Goal: Task Accomplishment & Management: Complete application form

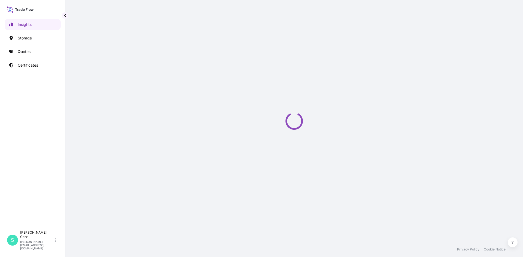
select select "2025"
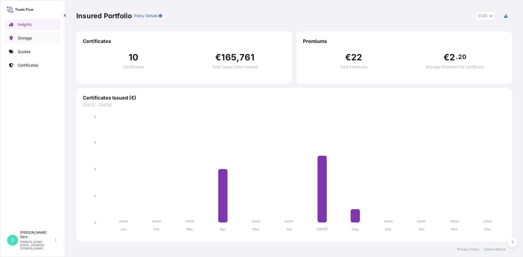
click at [23, 38] on p "Storage" at bounding box center [25, 37] width 14 height 5
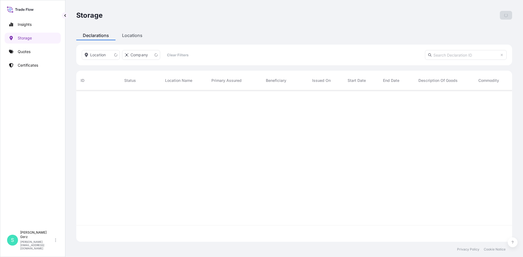
scroll to position [151, 432]
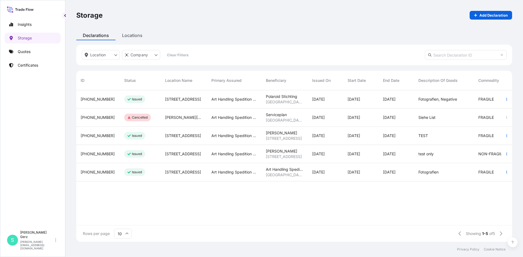
click at [456, 58] on input "text" at bounding box center [466, 55] width 82 height 10
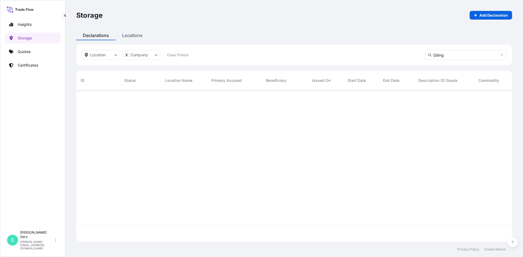
scroll to position [167, 432]
type input "D"
click at [376, 49] on div "Location Company Clear Filters" at bounding box center [294, 55] width 436 height 21
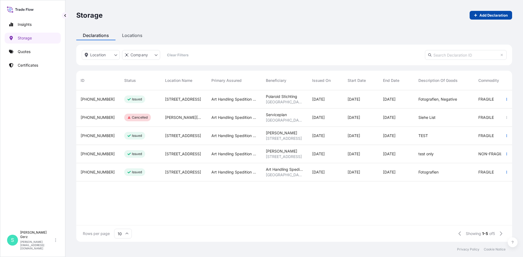
click at [487, 16] on p "Add Declaration" at bounding box center [493, 15] width 28 height 5
select select "31997"
select select "EUR"
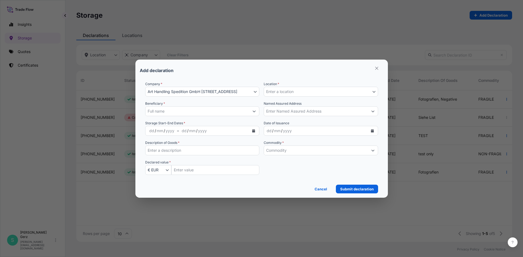
click at [287, 92] on span "Enter a location" at bounding box center [280, 91] width 28 height 5
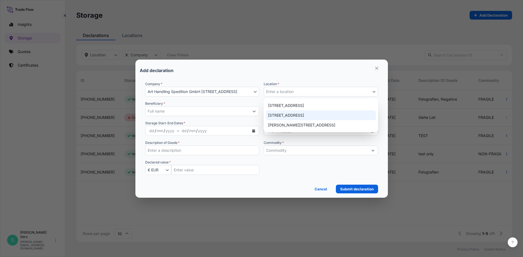
click at [285, 114] on div "[STREET_ADDRESS]" at bounding box center [321, 116] width 110 height 10
select select "815"
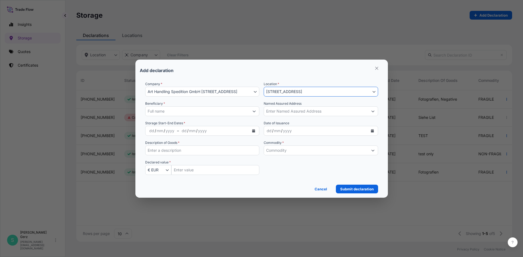
click at [195, 112] on input "Beneficiary *" at bounding box center [197, 111] width 104 height 10
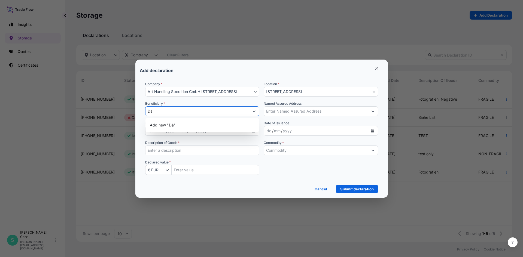
type input "D"
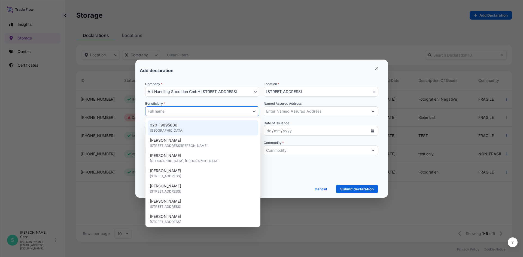
click at [221, 110] on input "Beneficiary *" at bounding box center [197, 111] width 104 height 10
click at [292, 108] on input "Named Assured Address" at bounding box center [316, 111] width 104 height 10
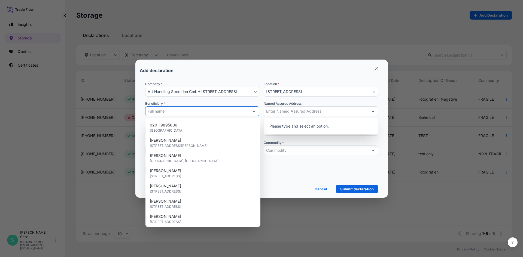
click at [208, 112] on input "Beneficiary *" at bounding box center [197, 111] width 104 height 10
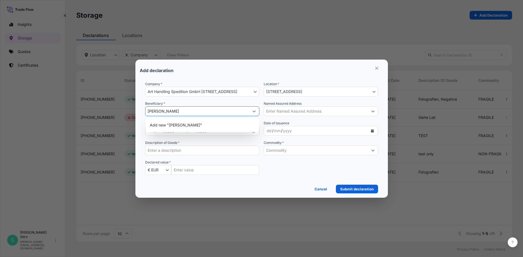
type input "[PERSON_NAME]"
click at [277, 112] on input "Named Assured Address" at bounding box center [316, 111] width 104 height 10
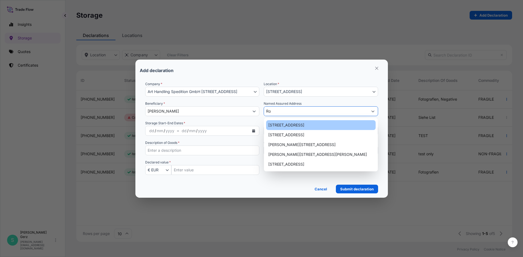
type input "R"
click at [283, 125] on div "[STREET_ADDRESS]" at bounding box center [320, 125] width 109 height 10
type input "[STREET_ADDRESS]"
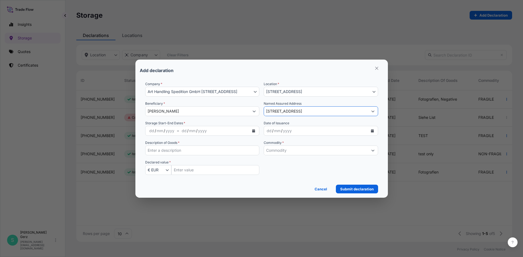
drag, startPoint x: 361, startPoint y: 112, endPoint x: 258, endPoint y: 113, distance: 103.8
click at [258, 113] on div "Company * Art Handling Spedition GmbH [STREET_ADDRESS] Art Handling Spedition G…" at bounding box center [261, 131] width 233 height 100
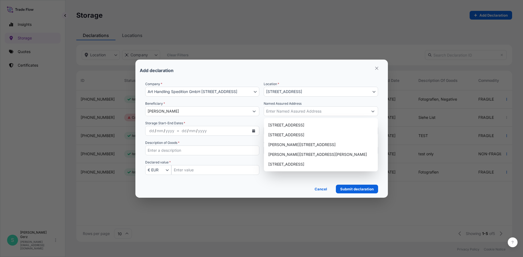
click at [259, 121] on div "Storage Start-End Dates * dd / mm / yyyy – dd / mm / yyyy" at bounding box center [202, 128] width 114 height 15
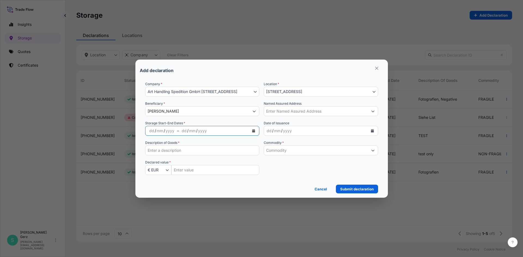
click at [253, 130] on icon "Calendar" at bounding box center [253, 130] width 3 height 3
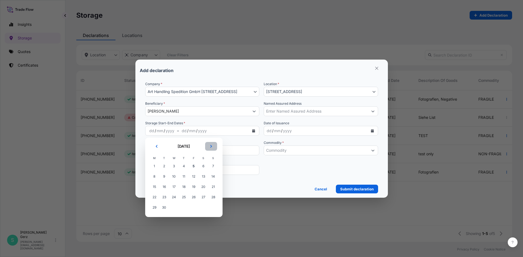
click at [210, 147] on icon "Next" at bounding box center [210, 146] width 3 height 3
click at [173, 167] on span "1" at bounding box center [174, 166] width 10 height 10
click at [309, 130] on div "dd / mm / yyyy" at bounding box center [316, 131] width 104 height 10
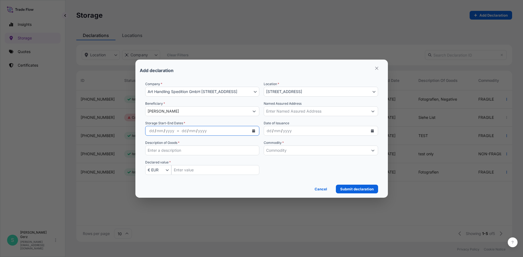
click at [253, 131] on icon "Calendar" at bounding box center [253, 130] width 3 height 3
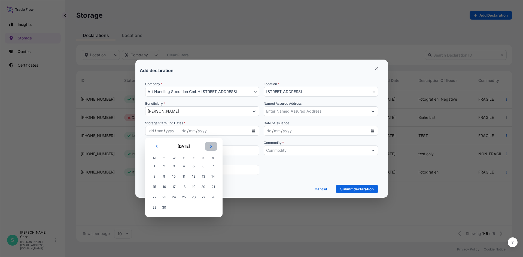
click at [211, 147] on icon "Next" at bounding box center [211, 146] width 2 height 3
click at [173, 166] on span "1" at bounding box center [174, 166] width 10 height 10
click at [208, 148] on button "Next" at bounding box center [211, 146] width 12 height 9
click at [209, 148] on icon "Next" at bounding box center [210, 146] width 3 height 3
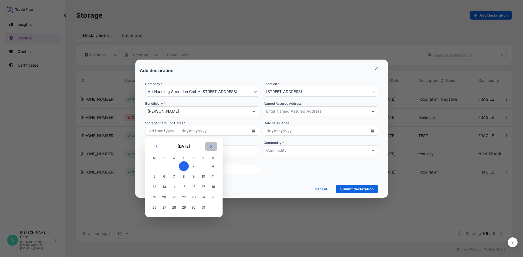
click at [209, 148] on icon "Next" at bounding box center [210, 146] width 3 height 3
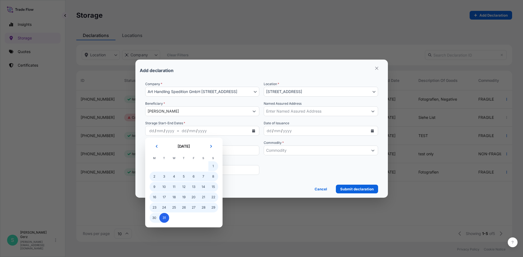
click at [164, 219] on span "31" at bounding box center [164, 218] width 10 height 10
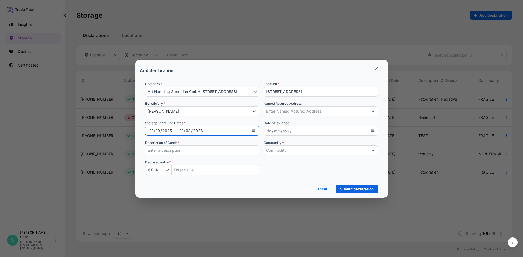
click at [369, 130] on button "Calendar" at bounding box center [372, 131] width 9 height 9
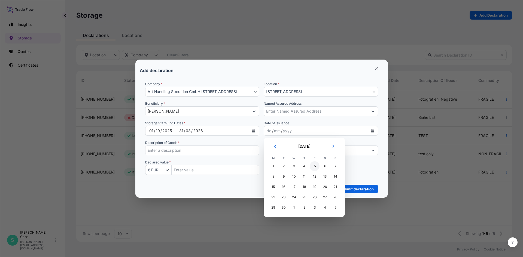
click at [315, 167] on div "5" at bounding box center [315, 166] width 10 height 10
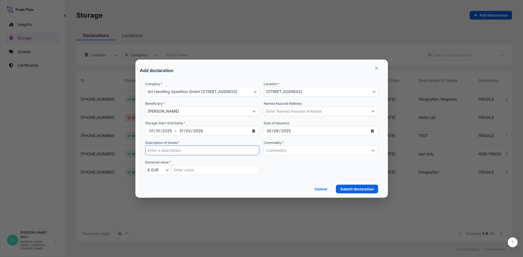
click at [231, 152] on input "Description of Goods *" at bounding box center [202, 151] width 114 height 10
click at [166, 150] on input "Description of Goods *" at bounding box center [202, 151] width 114 height 10
paste input "2 x Struth Familienportraits 185 x 235 cm 166 x 215 cm [PERSON_NAME] 40.000€ " …"
type input "2 x Struth Familienportraits 185 x 235 cm 166 x 215 cm [PERSON_NAME] 40.000€ " …"
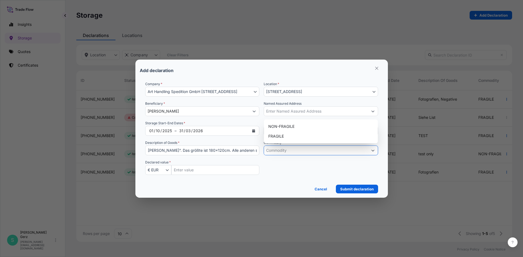
click at [299, 152] on input "Commodity *" at bounding box center [316, 151] width 104 height 10
click at [284, 136] on div "FRAGILE" at bounding box center [320, 137] width 109 height 10
type input "FRAGILE"
click at [167, 168] on button "€ EUR" at bounding box center [158, 170] width 26 height 10
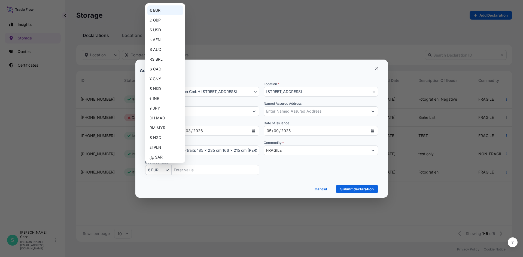
click at [189, 169] on input "Insured Value Amount" at bounding box center [215, 170] width 88 height 10
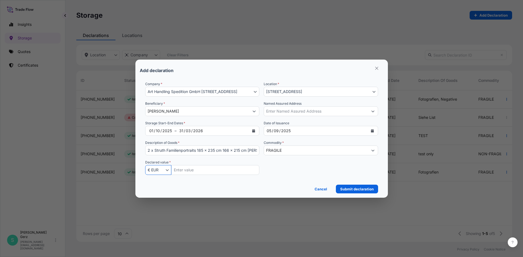
click at [188, 170] on input "Insured Value Amount" at bounding box center [215, 170] width 88 height 10
type input "155000"
click at [365, 190] on p "Submit declaration" at bounding box center [356, 189] width 33 height 5
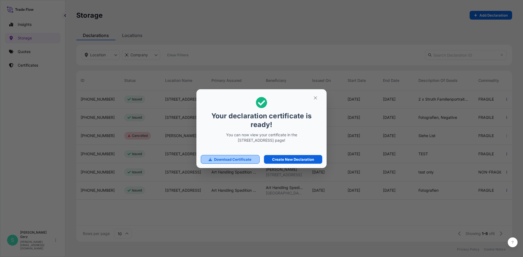
click at [232, 160] on p "Download Certificate" at bounding box center [232, 159] width 37 height 5
